Goal: Contribute content: Add original content to the website for others to see

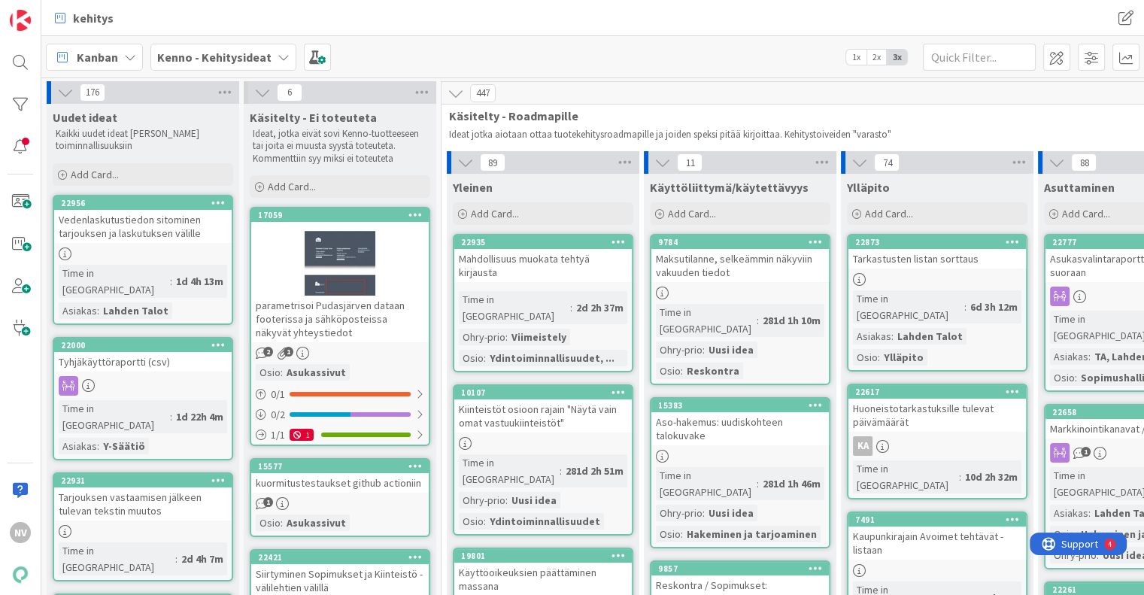
click at [251, 56] on b "Kenno - Kehitysideat" at bounding box center [214, 57] width 114 height 15
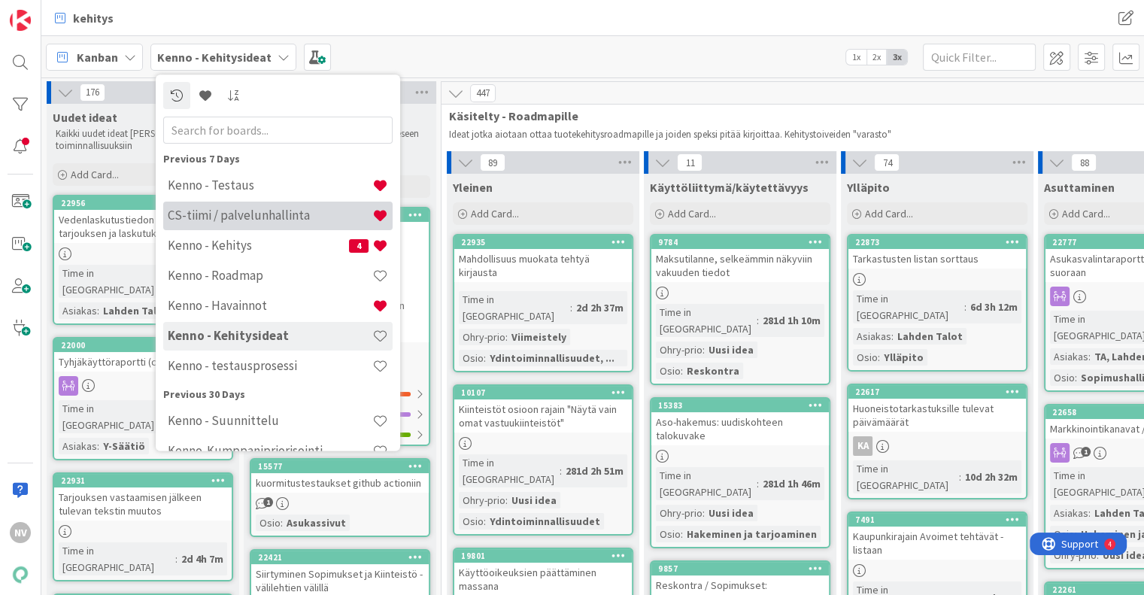
click at [306, 214] on h4 "CS-tiimi / palvelunhallinta" at bounding box center [270, 215] width 205 height 15
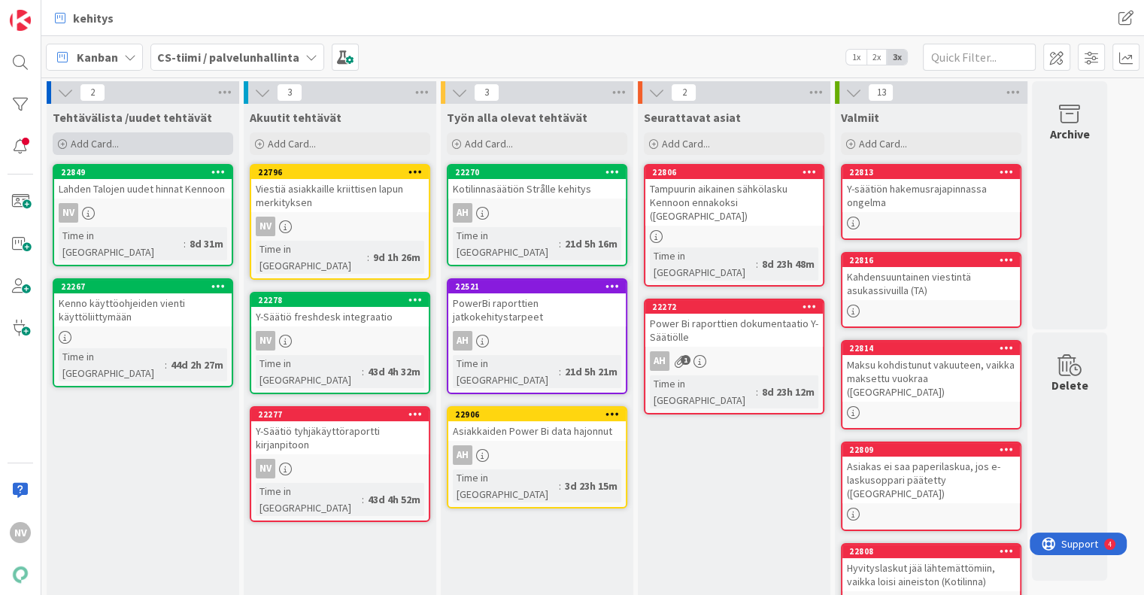
click at [111, 139] on span "Add Card..." at bounding box center [95, 144] width 48 height 14
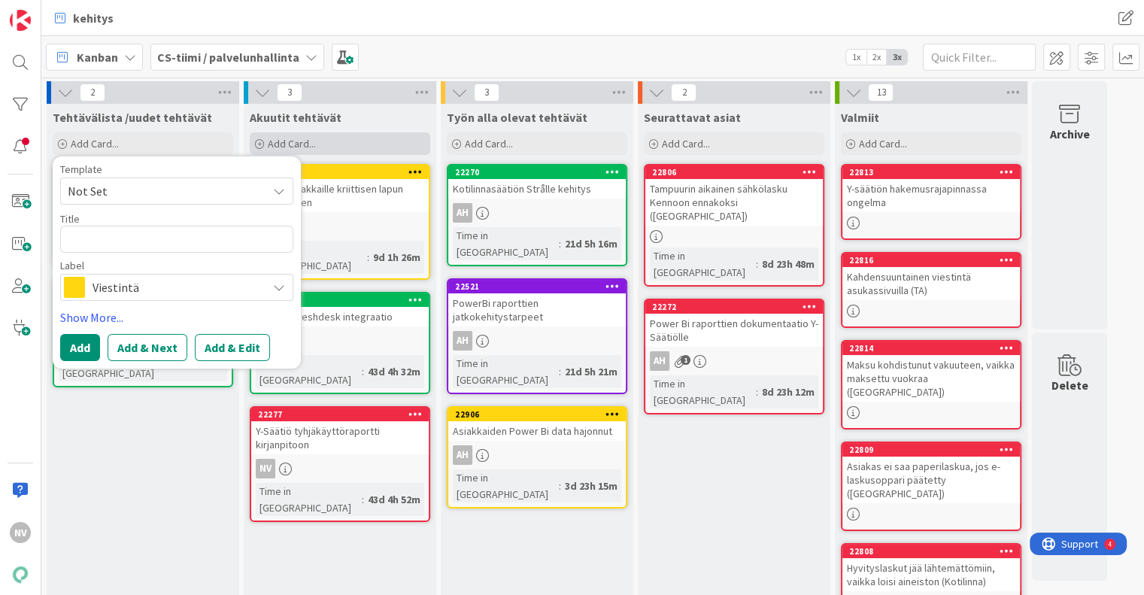
click at [308, 144] on span "Add Card..." at bounding box center [292, 144] width 48 height 14
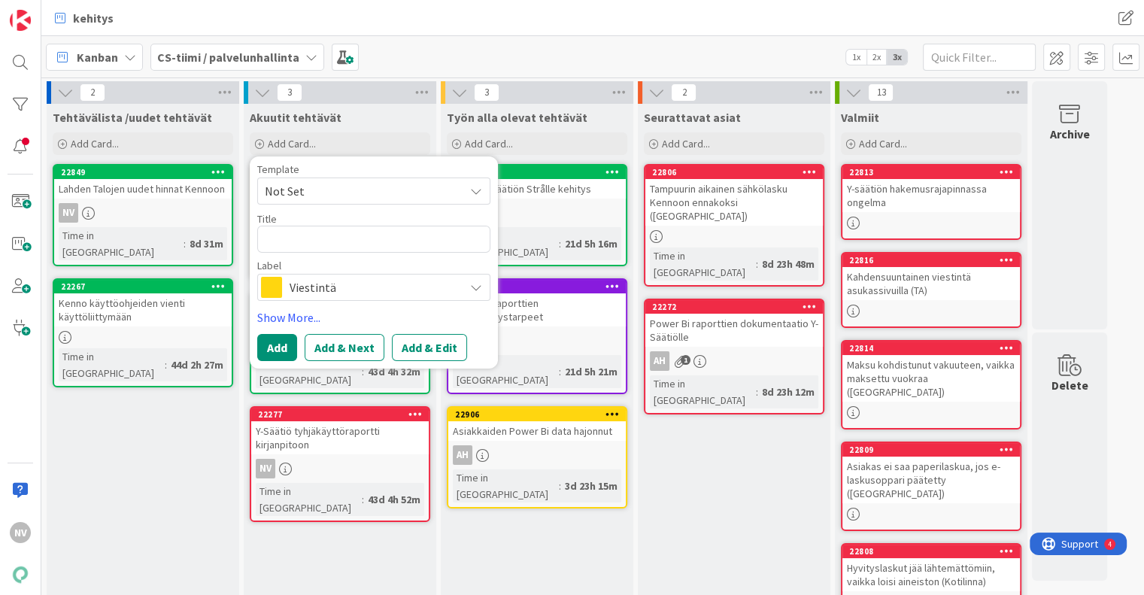
type textarea "x"
type textarea "V"
type textarea "x"
type textarea "Vi"
type textarea "x"
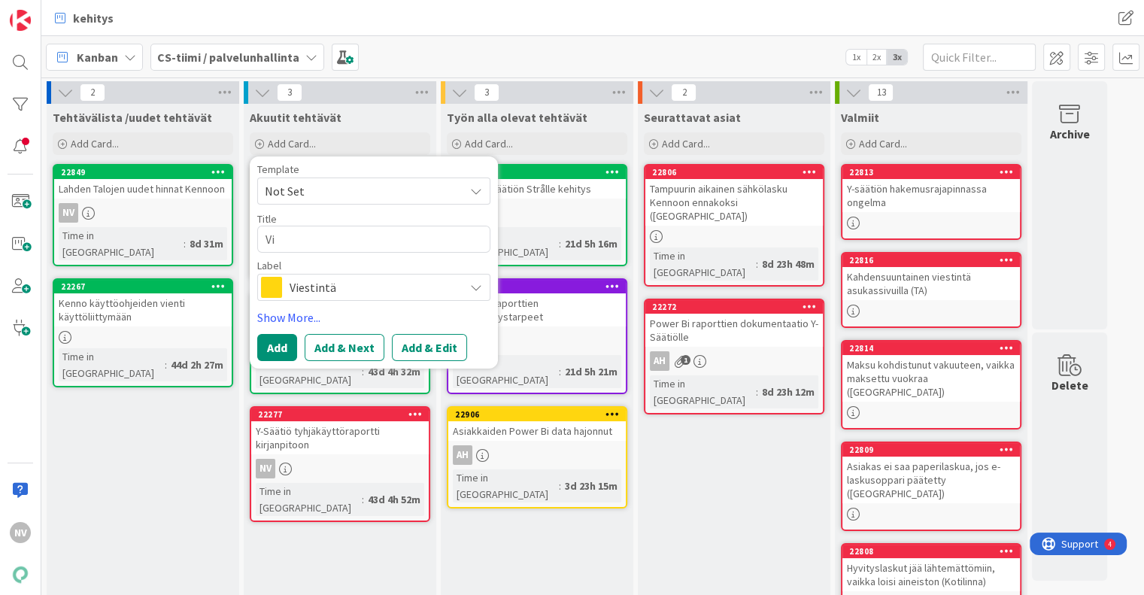
type textarea "Vie"
type textarea "x"
type textarea "Vies"
type textarea "x"
type textarea "Viest"
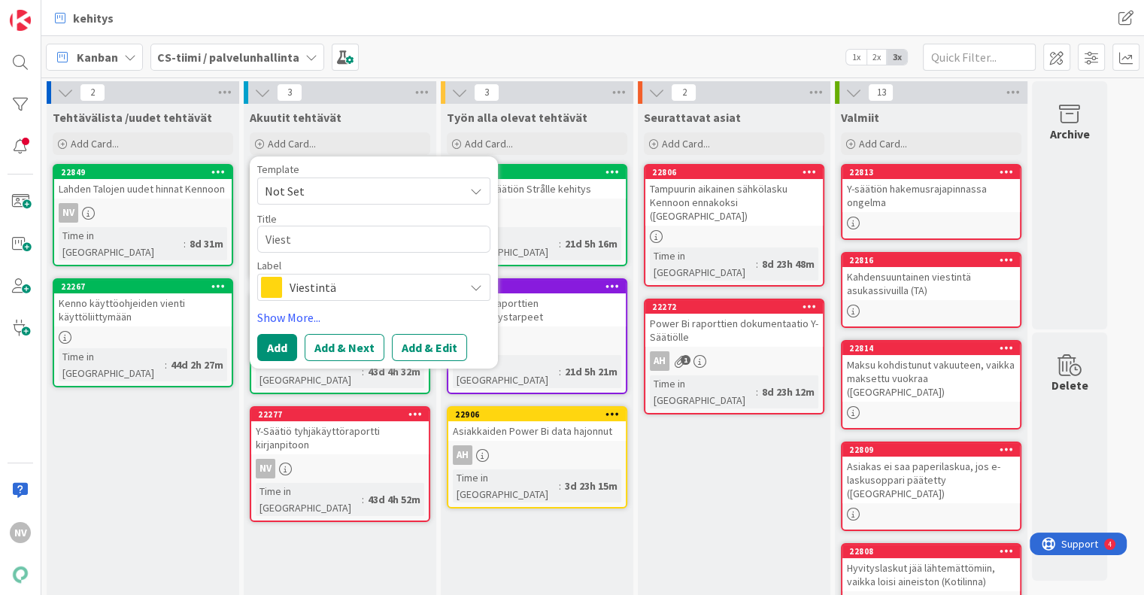
type textarea "x"
type textarea "Viesti"
type textarea "x"
type textarea "Viesti"
type textarea "x"
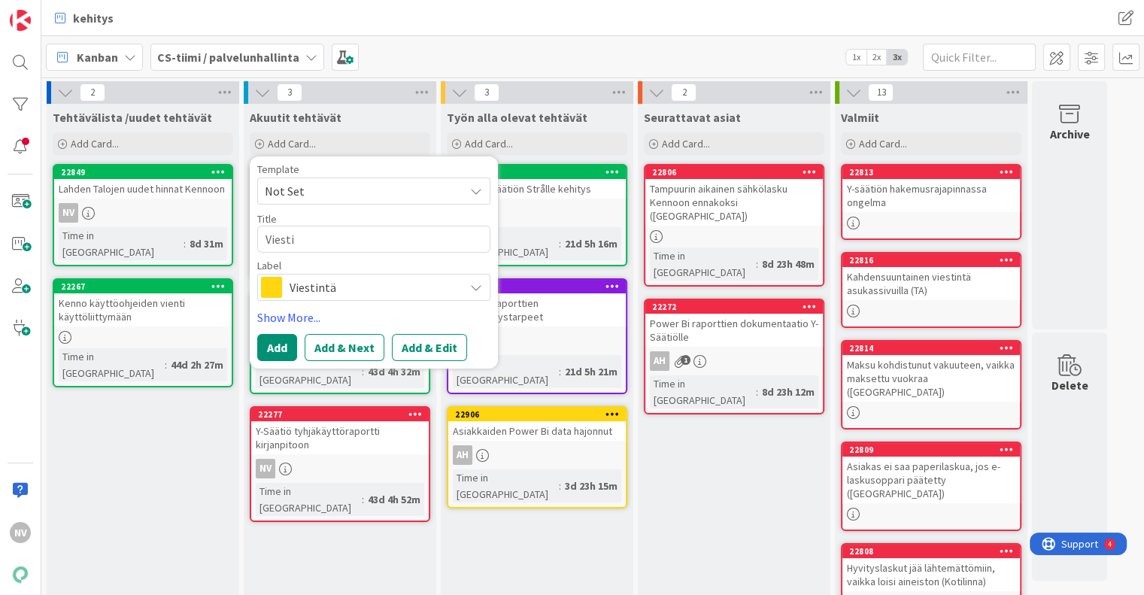
type textarea "Viesti T"
type textarea "x"
type textarea "Viesti Ta"
type textarea "x"
type textarea "Viesti Tar"
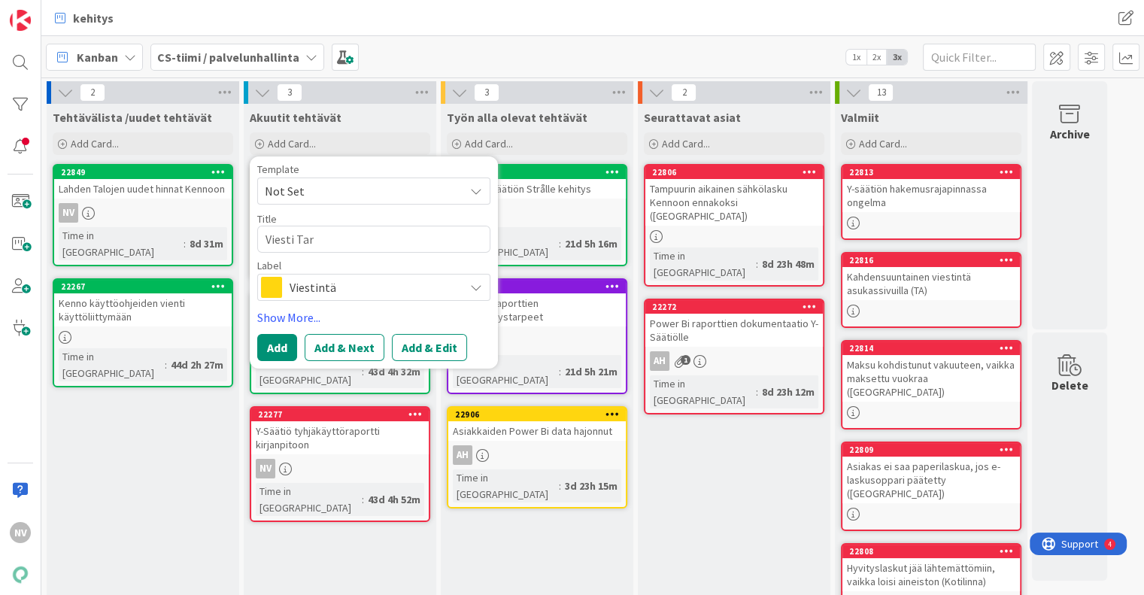
type textarea "x"
type textarea "Viesti Tark"
type textarea "x"
type textarea "Viesti [MEDICAL_DATA]"
type textarea "x"
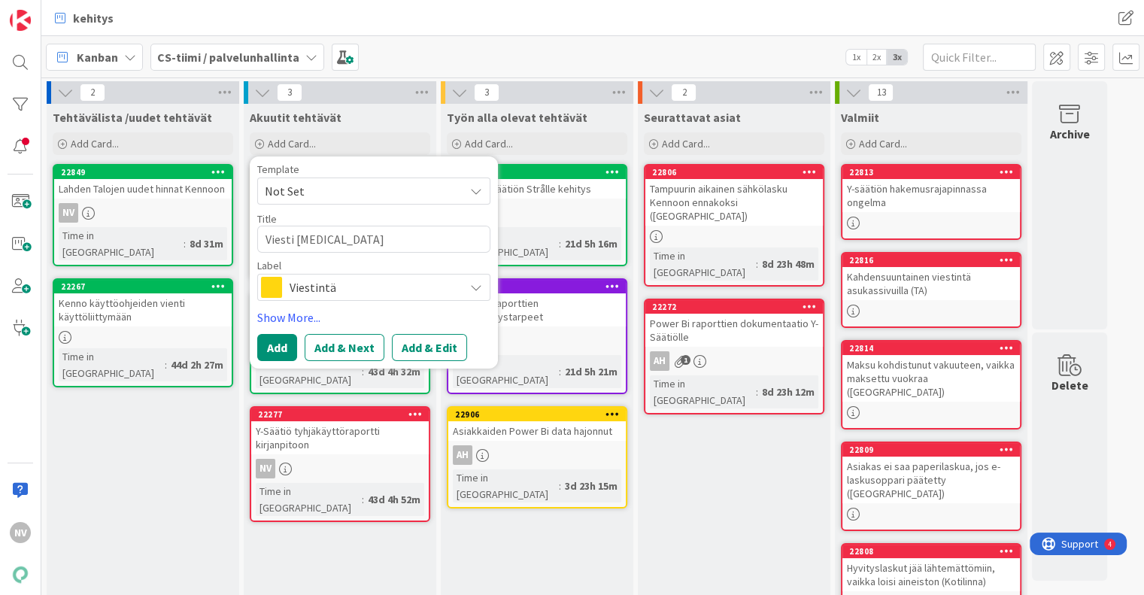
type textarea "[PERSON_NAME]"
type textarea "x"
type textarea "Viesti Tarkast"
type textarea "x"
type textarea "Viesti Tarkastu"
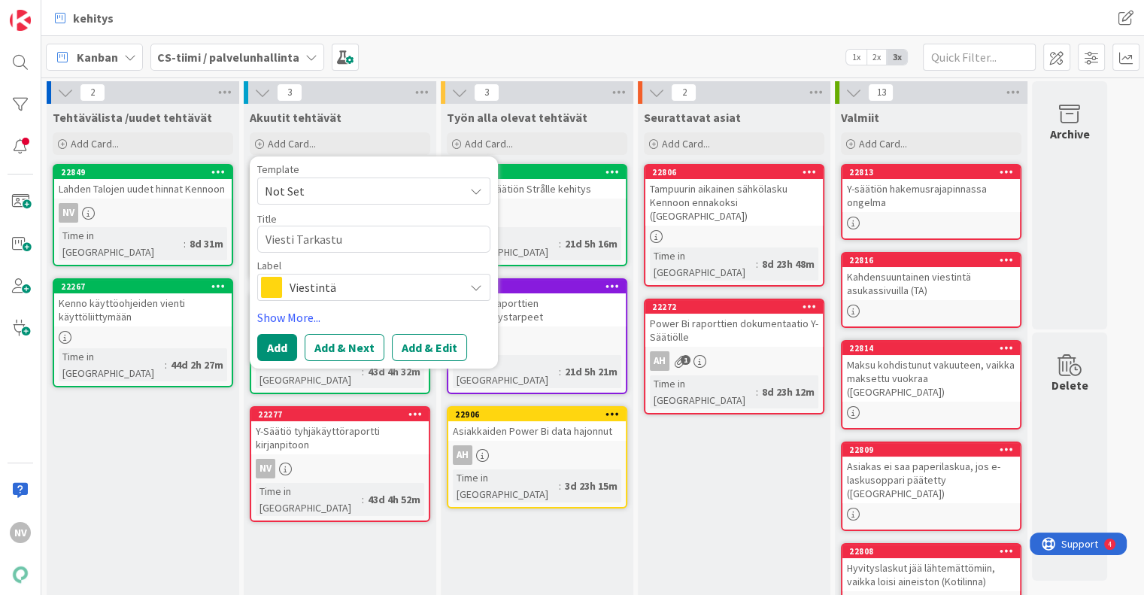
type textarea "x"
type textarea "Viesti Tarkastus"
type textarea "x"
type textarea "Viesti Tarkastus"
type textarea "x"
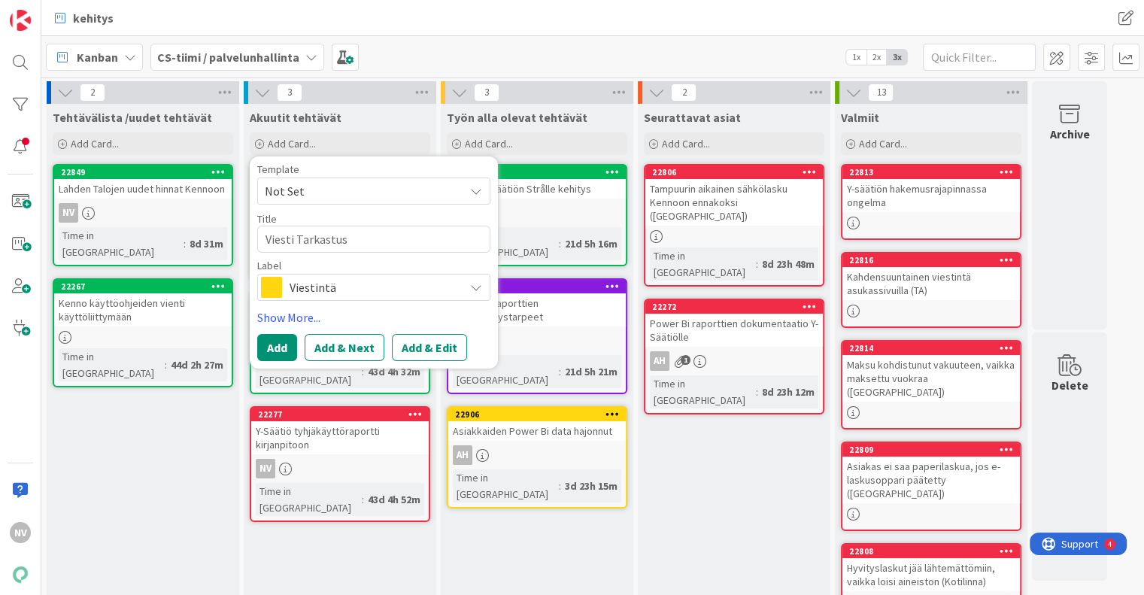
type textarea "Viesti Tarkastus s"
type textarea "x"
type textarea "Viesti Tarkastus so"
type textarea "x"
type textarea "Viesti Tarkastus sov"
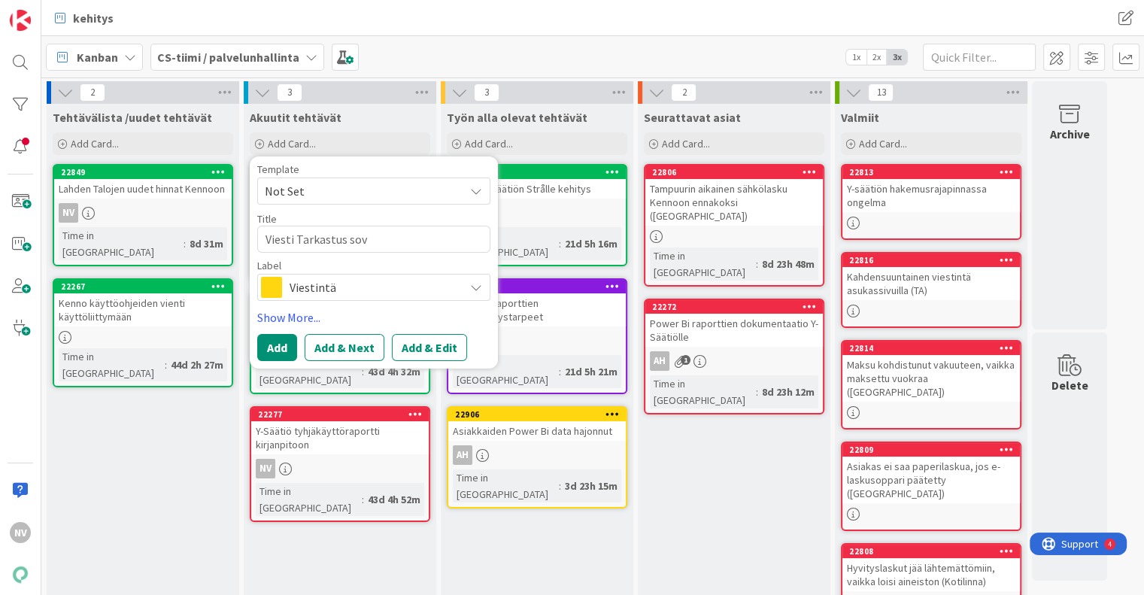
type textarea "x"
type textarea "Viesti Tarkastus sove"
type textarea "x"
type textarea "Viesti Tarkastus sovel"
type textarea "x"
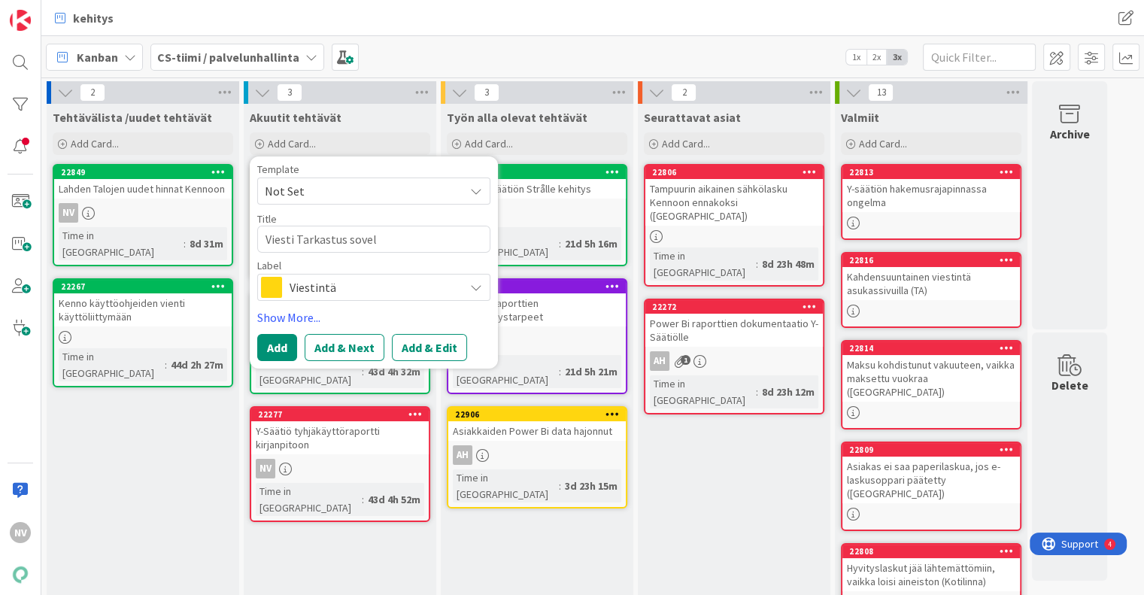
type textarea "Viesti Tarkastus sovell"
type textarea "x"
type textarea "Viesti Tarkastus sovellu"
type textarea "x"
type textarea "Viesti Tarkastus sovelluks"
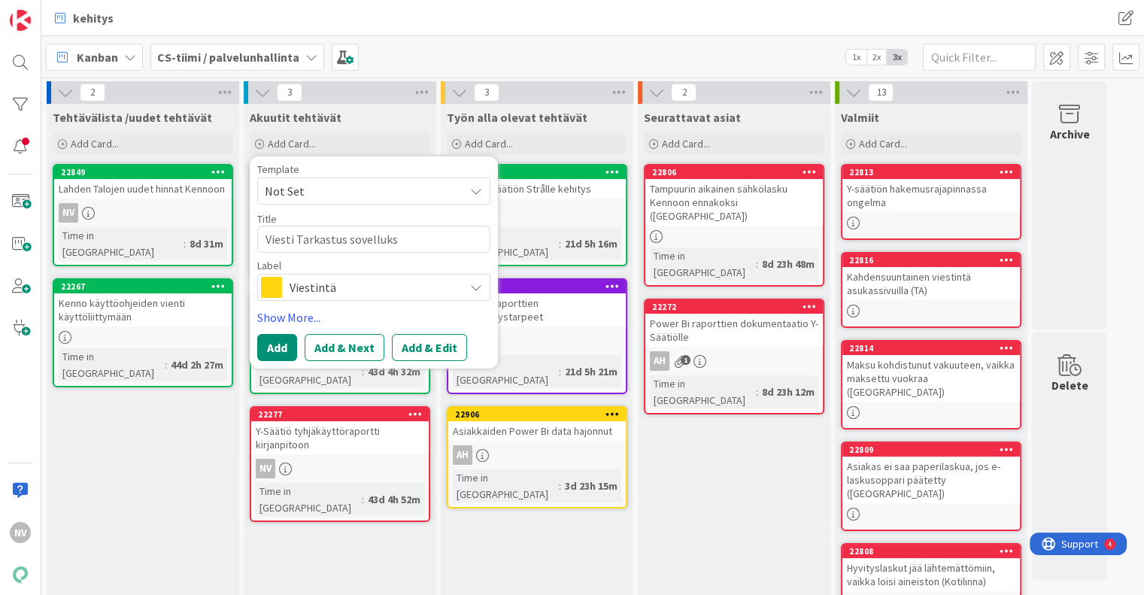
type textarea "x"
type textarea "Viesti Tarkastus sovellukse"
type textarea "x"
type textarea "Viesti Tarkastus sovelluksen"
type textarea "x"
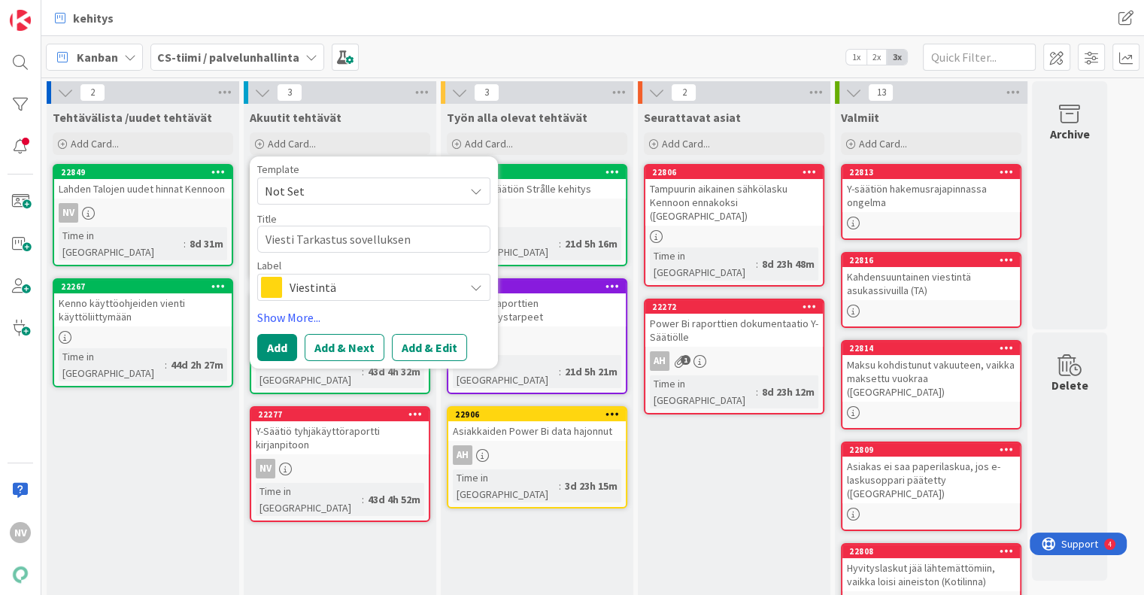
type textarea "Viesti Tarkastus sovelluksen"
type textarea "x"
type textarea "Viesti Tarkastus sovelluksen k"
type textarea "x"
type textarea "Viesti Tarkastus sovelluksen kä"
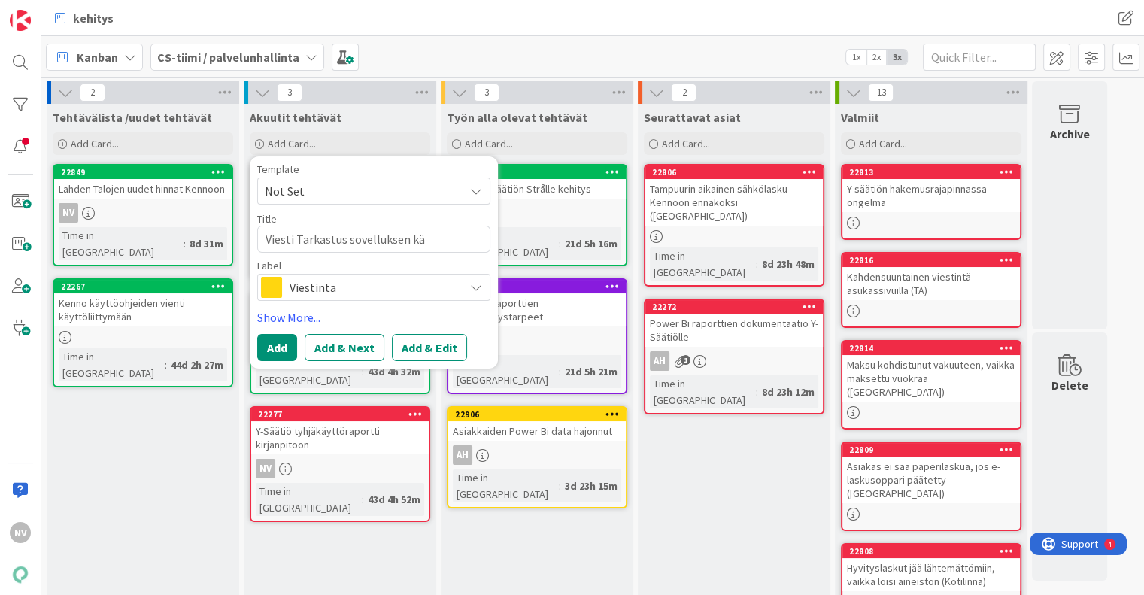
type textarea "x"
type textarea "Viesti Tarkastus sovelluksen käy"
type textarea "x"
type textarea "Viesti Tarkastus sovelluksen käyt"
type textarea "x"
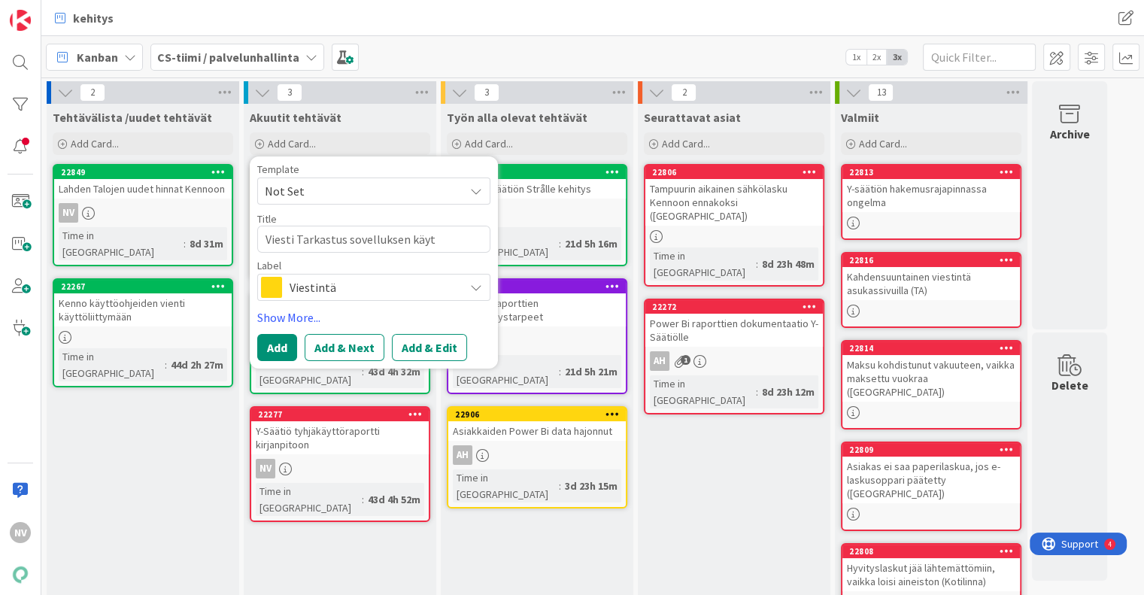
type textarea "Viesti Tarkastus sovelluksen käytö"
type textarea "x"
type textarea "Viesti Tarkastus sovelluksen käytös"
type textarea "x"
type textarea "Viesti Tarkastus sovelluksen käytöst"
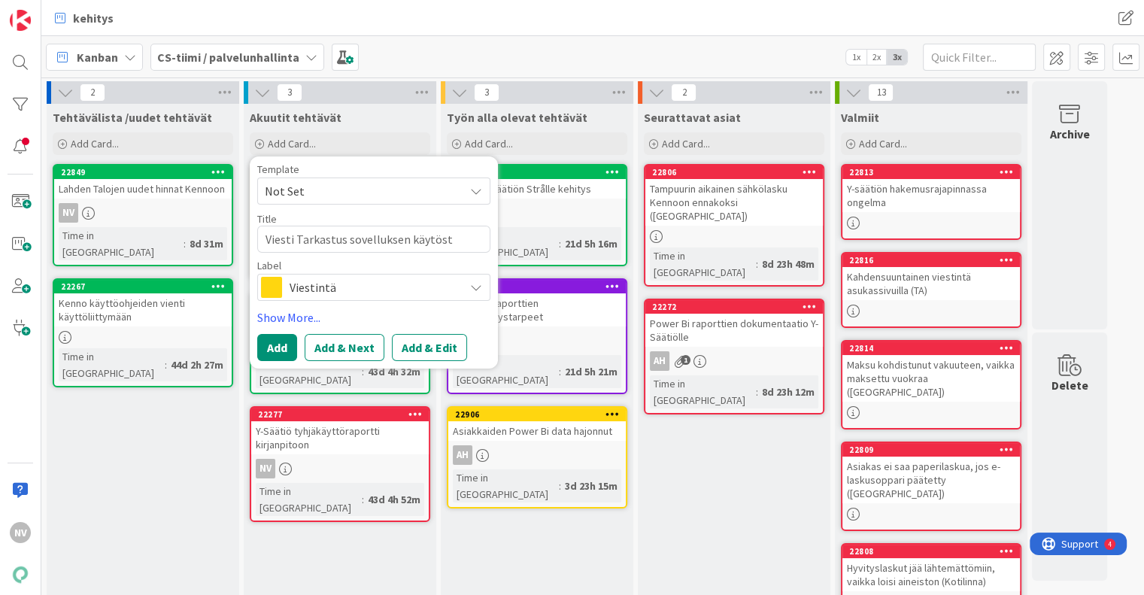
type textarea "x"
type textarea "Viesti Tarkastus sovelluksen käytöstä"
click at [415, 348] on button "Add & Edit" at bounding box center [429, 347] width 75 height 27
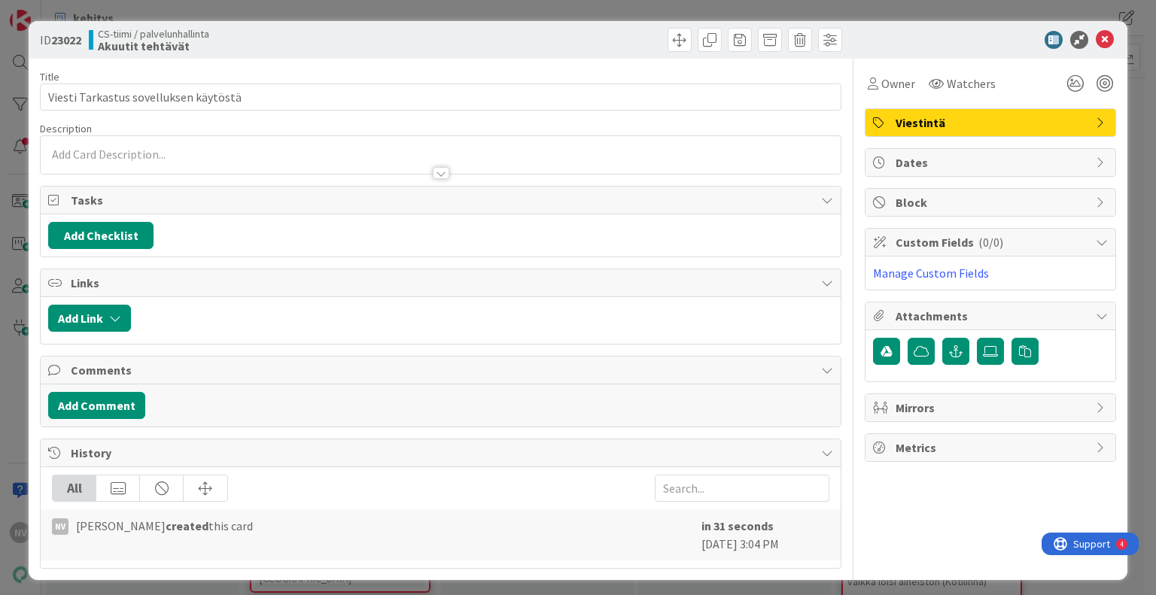
click at [435, 175] on div at bounding box center [441, 173] width 17 height 12
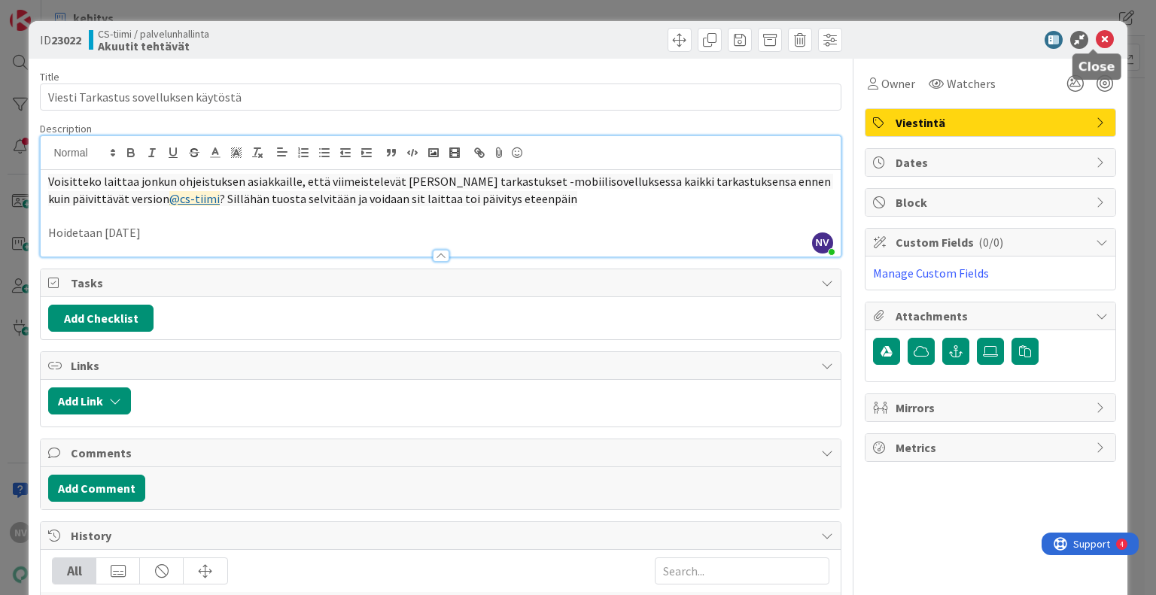
click at [1095, 44] on icon at bounding box center [1104, 40] width 18 height 18
